Goal: Navigation & Orientation: Find specific page/section

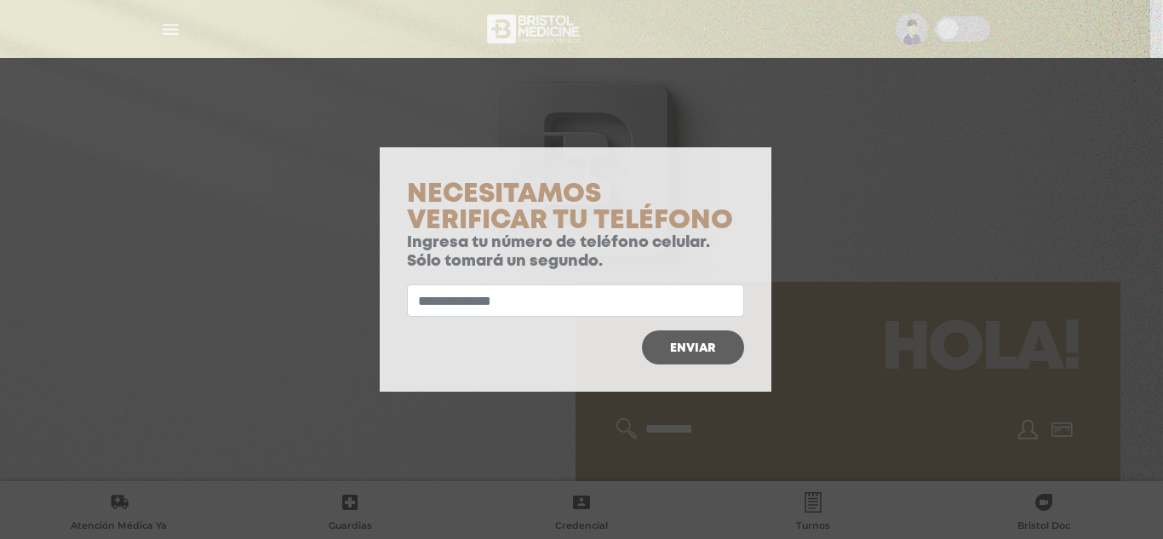
click at [755, 163] on div at bounding box center [576, 164] width 392 height 34
click at [763, 158] on div at bounding box center [576, 164] width 392 height 34
click at [771, 163] on div at bounding box center [581, 327] width 1163 height 539
click at [816, 138] on div at bounding box center [581, 327] width 1163 height 539
